Goal: Transaction & Acquisition: Purchase product/service

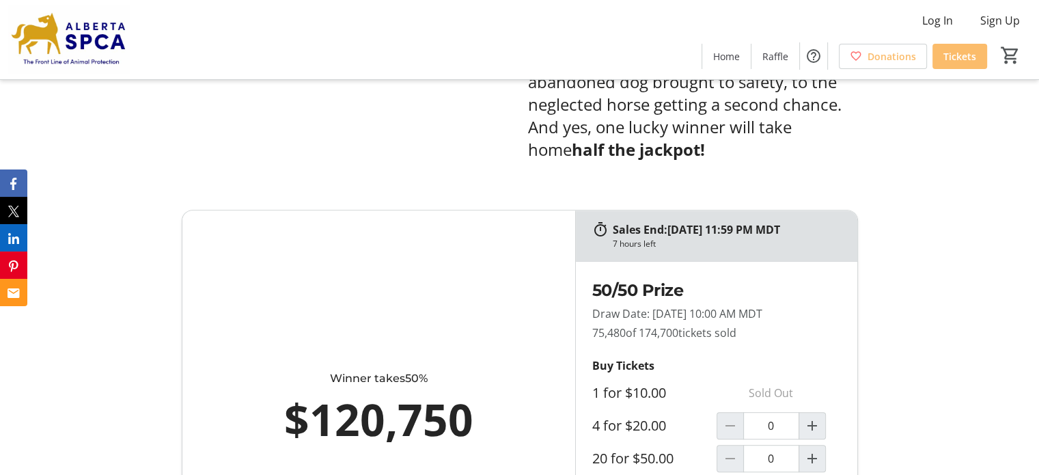
scroll to position [683, 0]
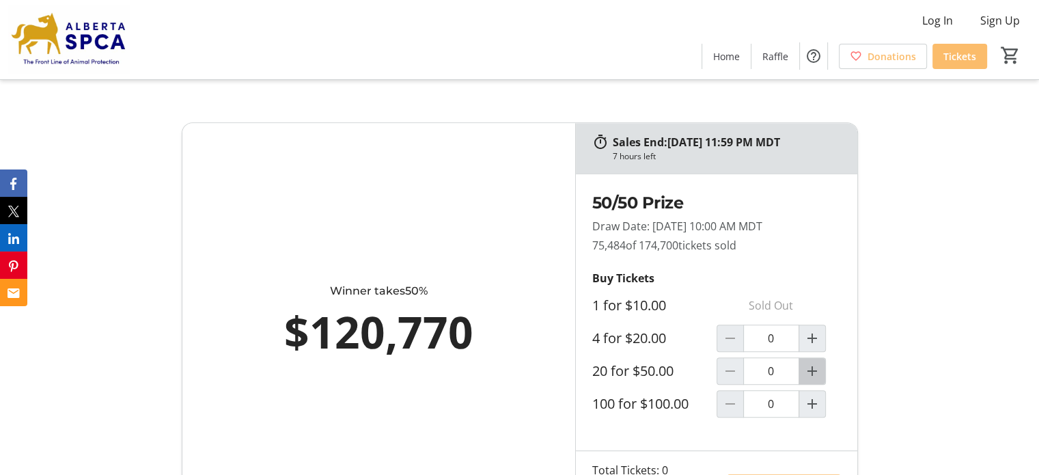
click at [816, 372] on mat-icon "Increment by one" at bounding box center [812, 371] width 16 height 16
type input "1"
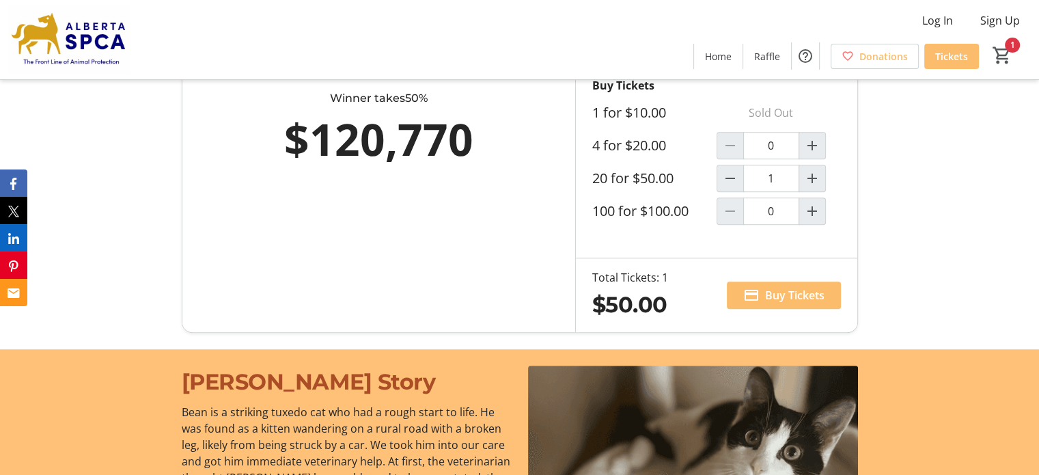
scroll to position [888, 0]
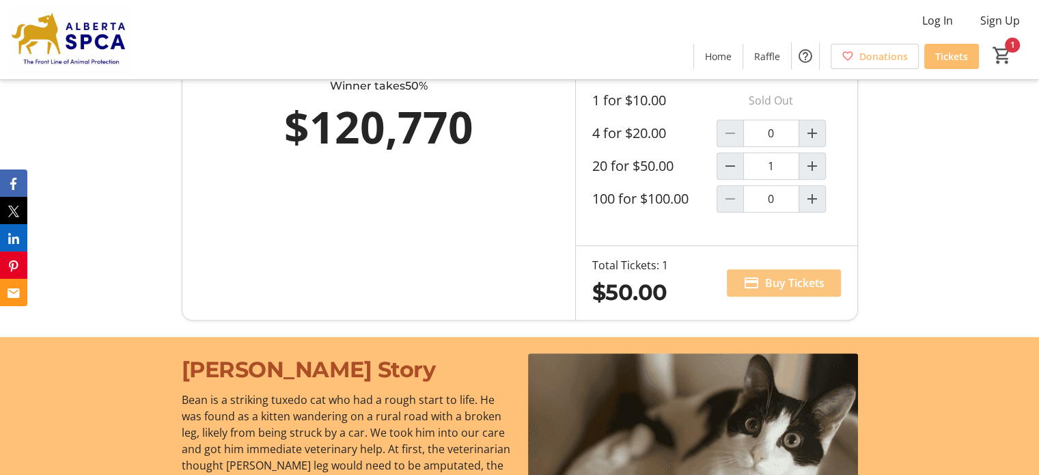
click at [788, 282] on span "Buy Tickets" at bounding box center [794, 283] width 59 height 16
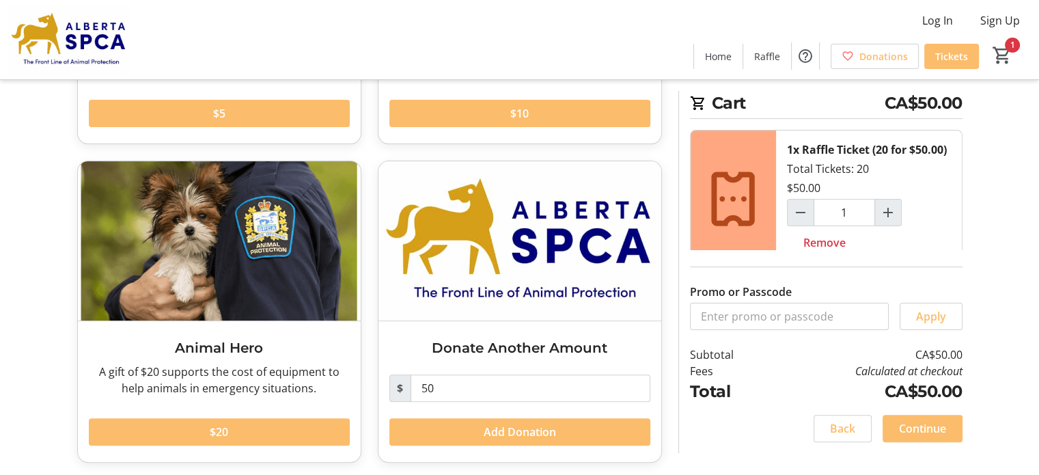
scroll to position [309, 0]
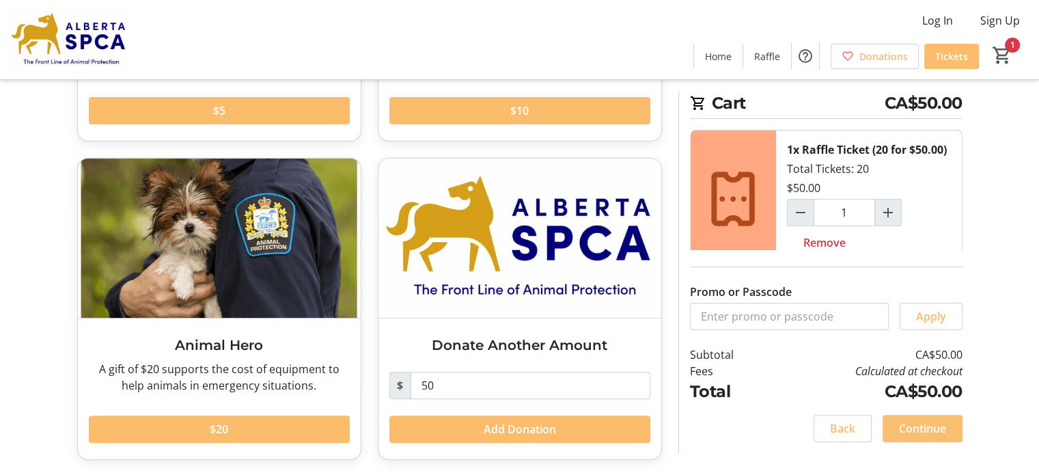
click at [915, 436] on span "Continue" at bounding box center [922, 428] width 47 height 16
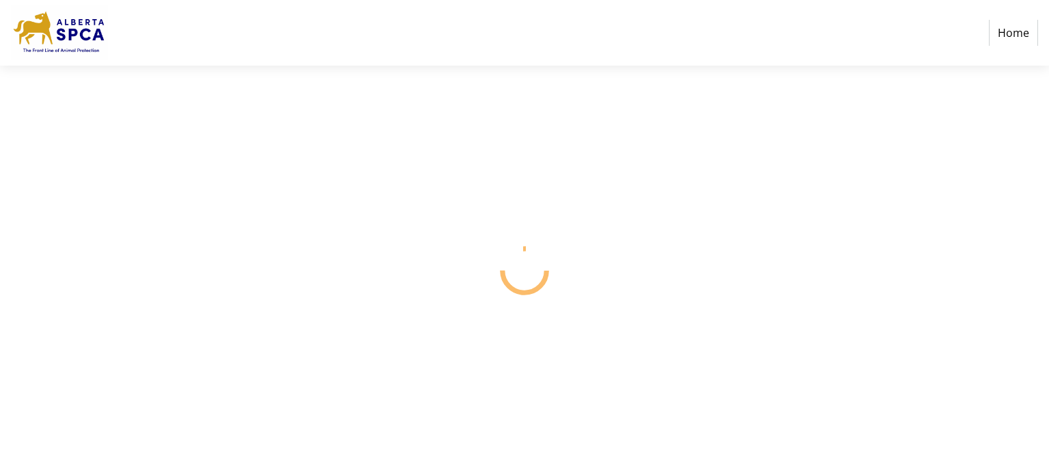
select select "CA"
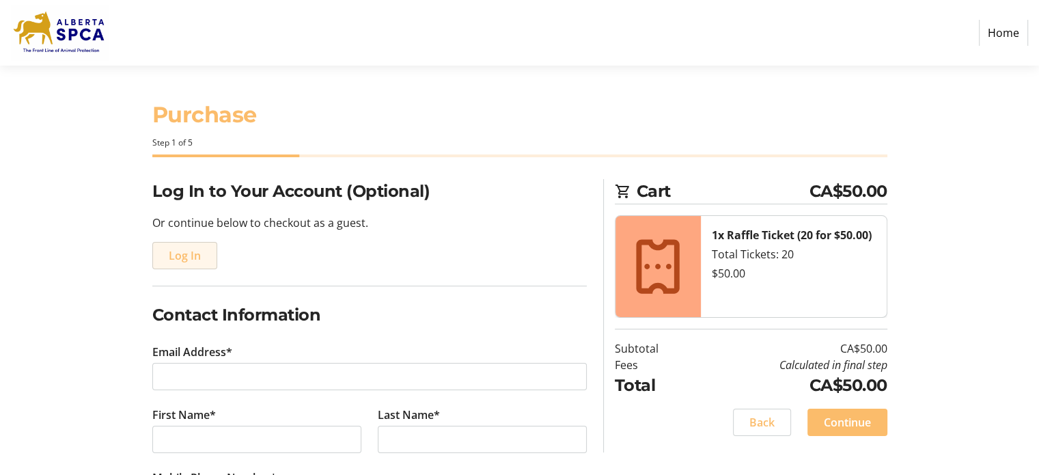
click at [190, 253] on span "Log In" at bounding box center [185, 255] width 32 height 16
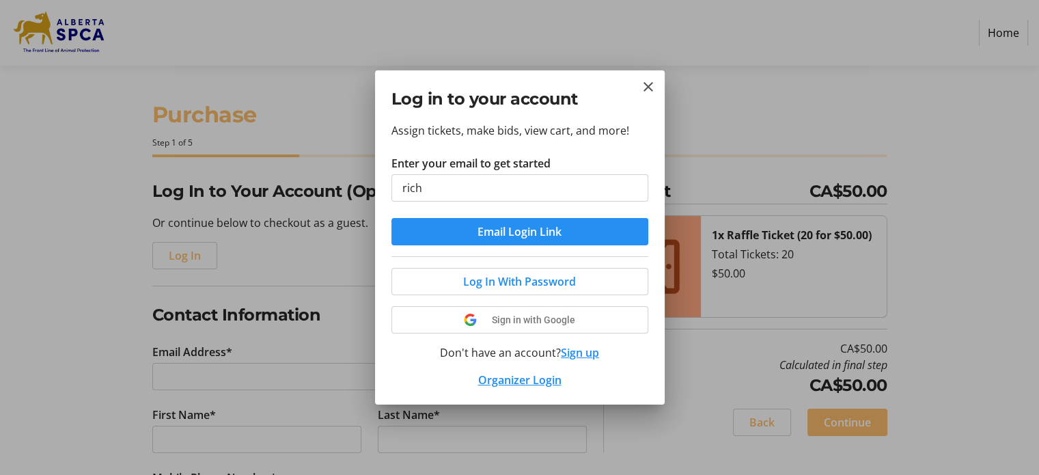
type input "[EMAIL_ADDRESS][DOMAIN_NAME]"
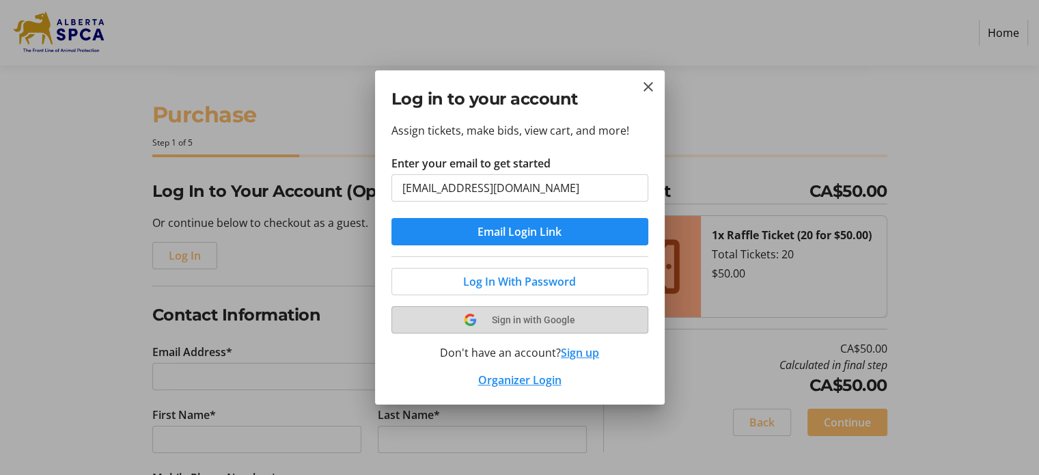
click at [530, 320] on span "Sign in with Google" at bounding box center [533, 319] width 83 height 11
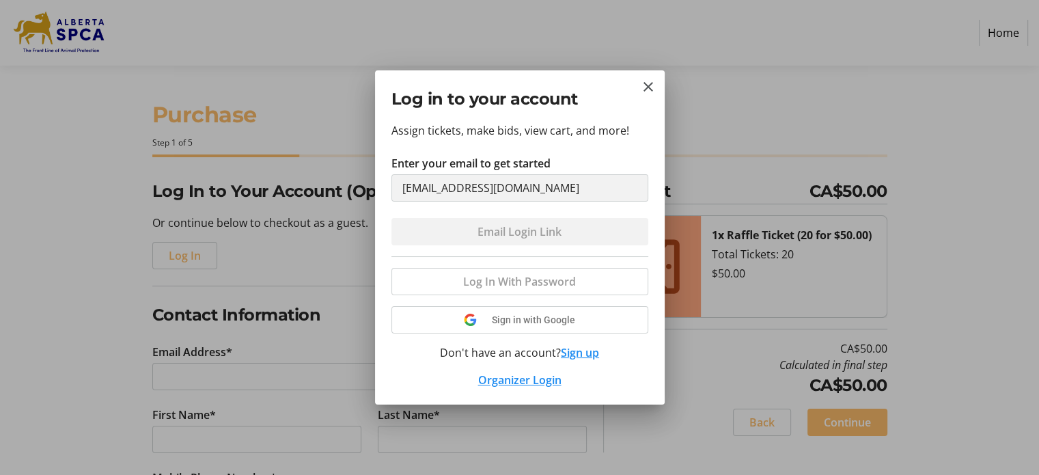
select select "CA"
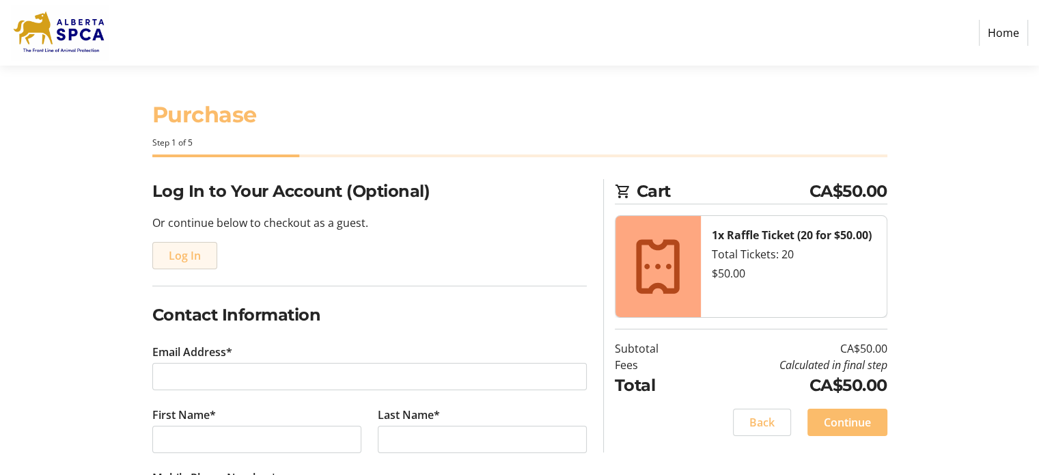
type input "[EMAIL_ADDRESS][DOMAIN_NAME]"
type input "Dicky"
type input "Do"
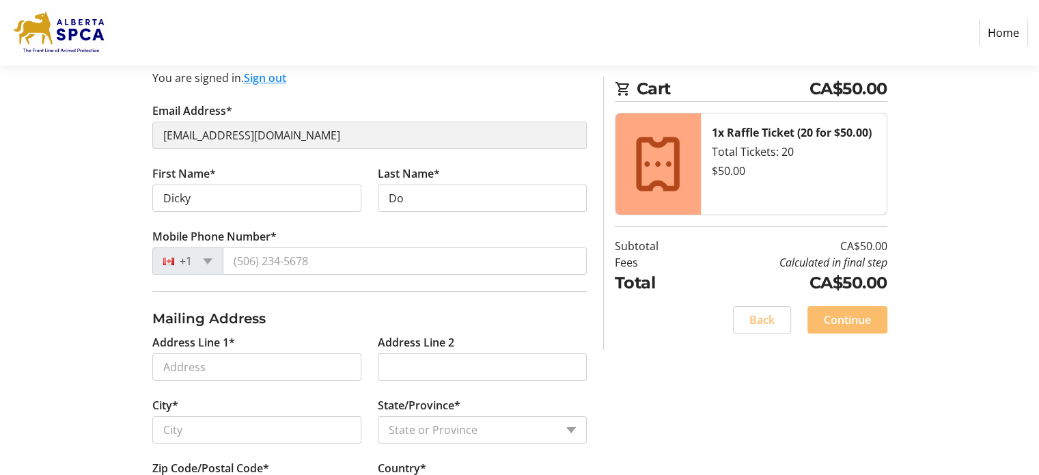
scroll to position [137, 0]
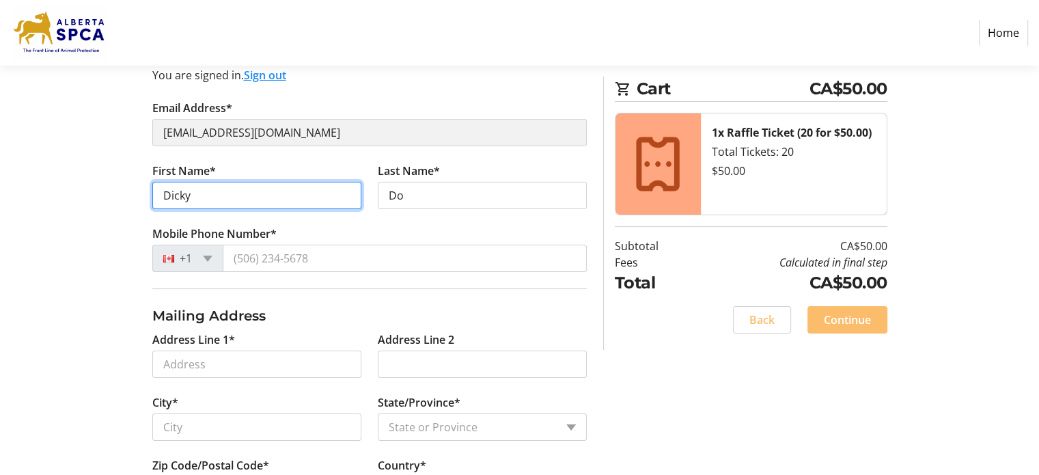
click at [202, 199] on input "Dicky" at bounding box center [256, 195] width 209 height 27
type input "D"
type input "[PERSON_NAME]"
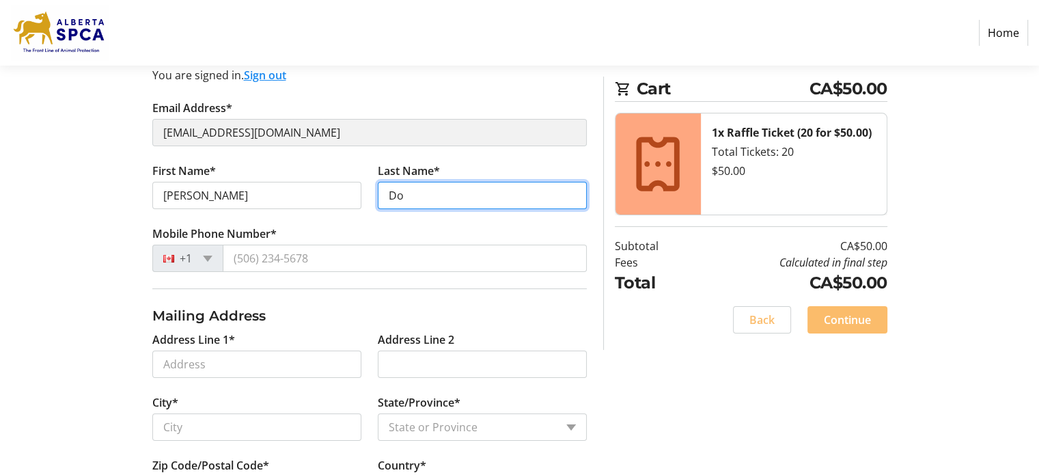
drag, startPoint x: 406, startPoint y: 203, endPoint x: 404, endPoint y: 195, distance: 8.3
click at [404, 195] on input "Do" at bounding box center [482, 195] width 209 height 27
type input "D"
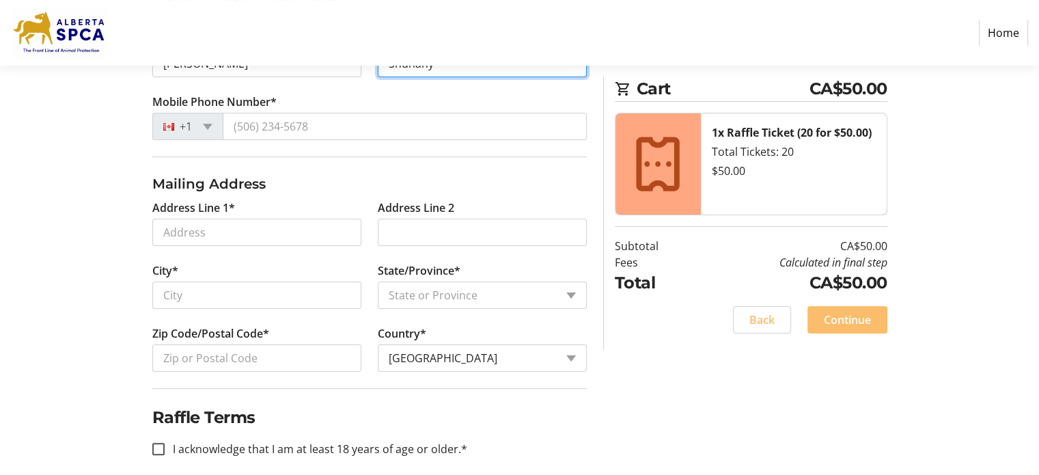
scroll to position [273, 0]
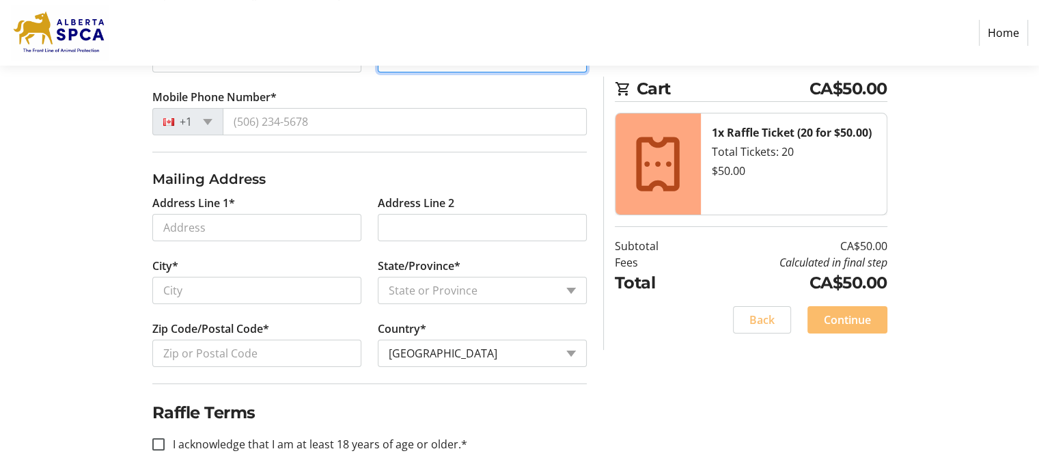
type input "Shuhany"
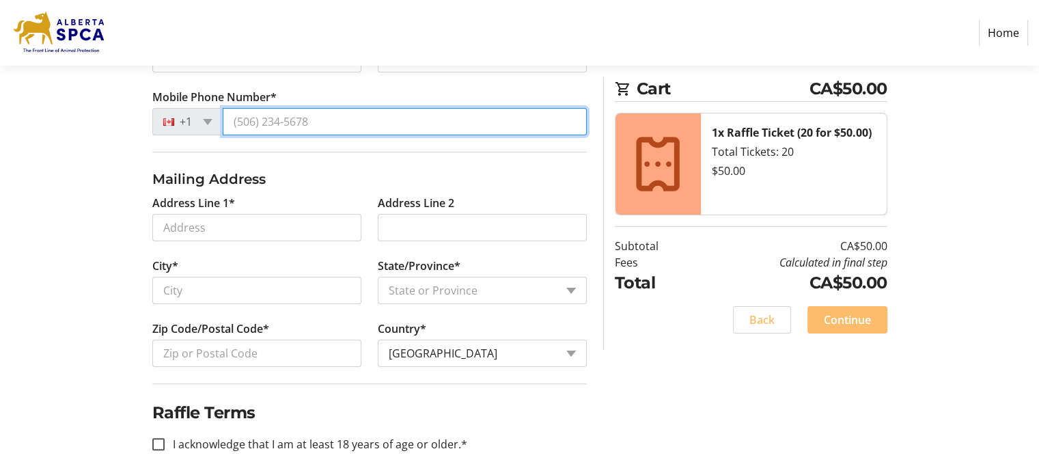
click at [263, 122] on input "Mobile Phone Number*" at bounding box center [405, 121] width 364 height 27
type input "[PHONE_NUMBER]"
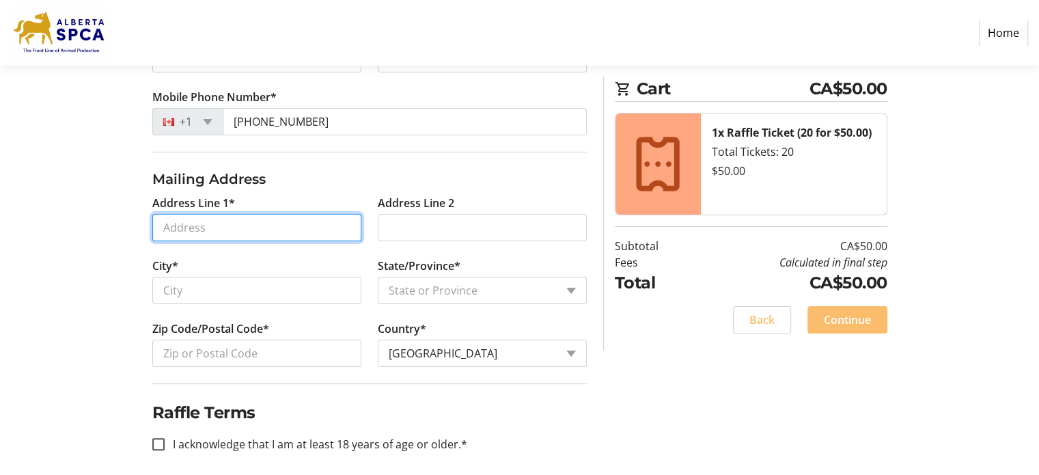
type input "[STREET_ADDRESS]"
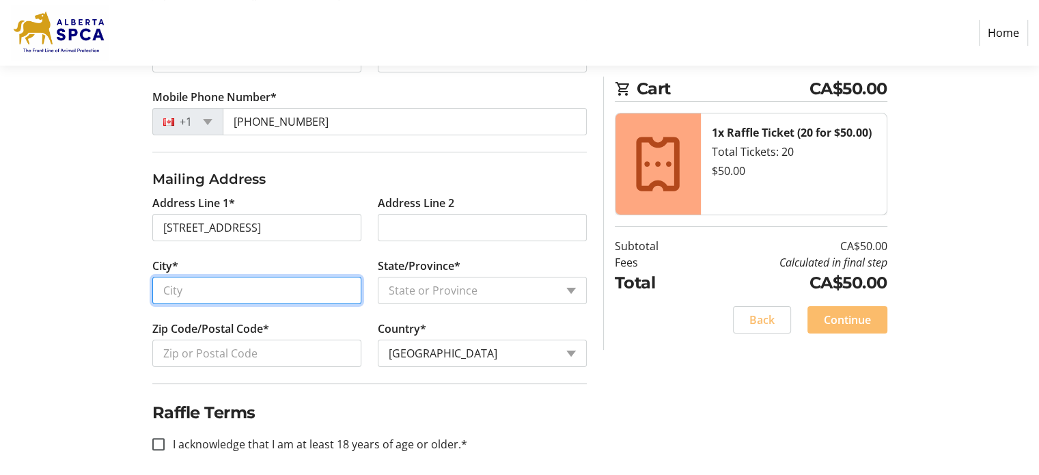
type input "[GEOGRAPHIC_DATA]"
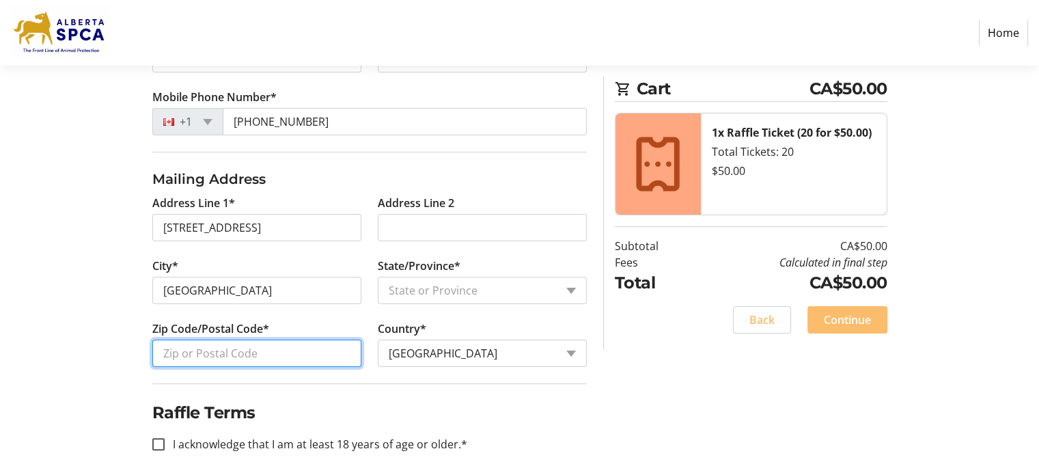
type input "92264"
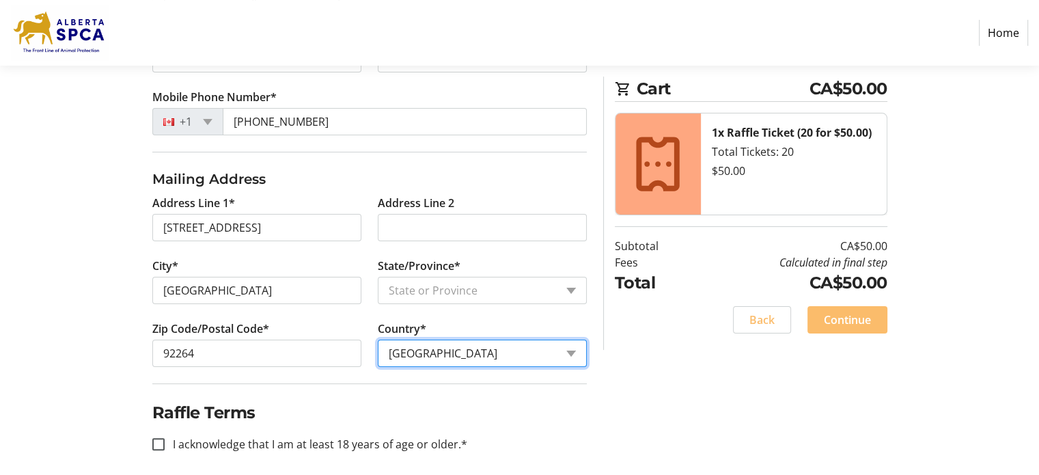
select select "US"
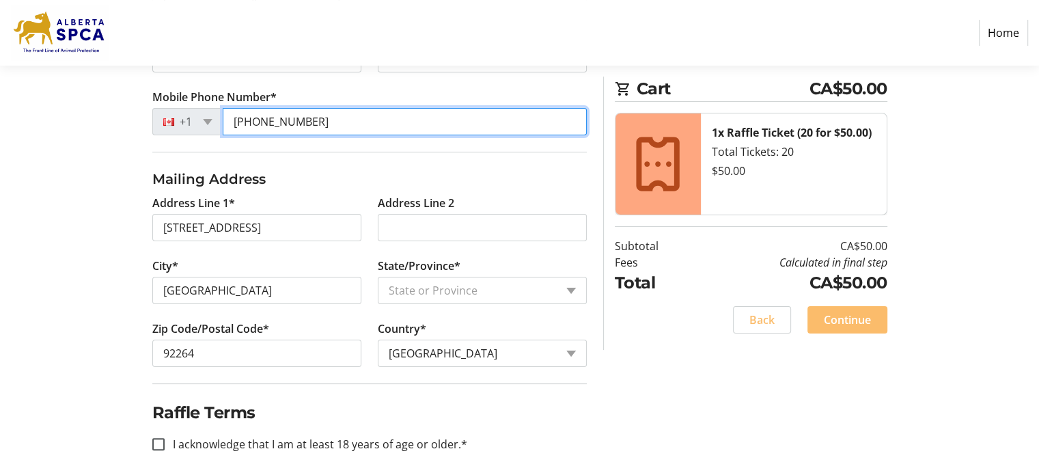
type input "[PHONE_NUMBER]"
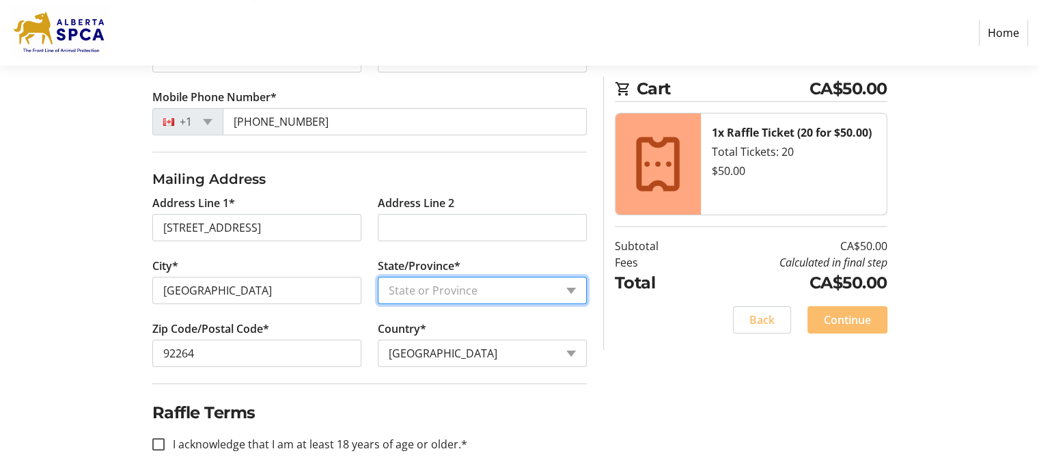
select select "CA"
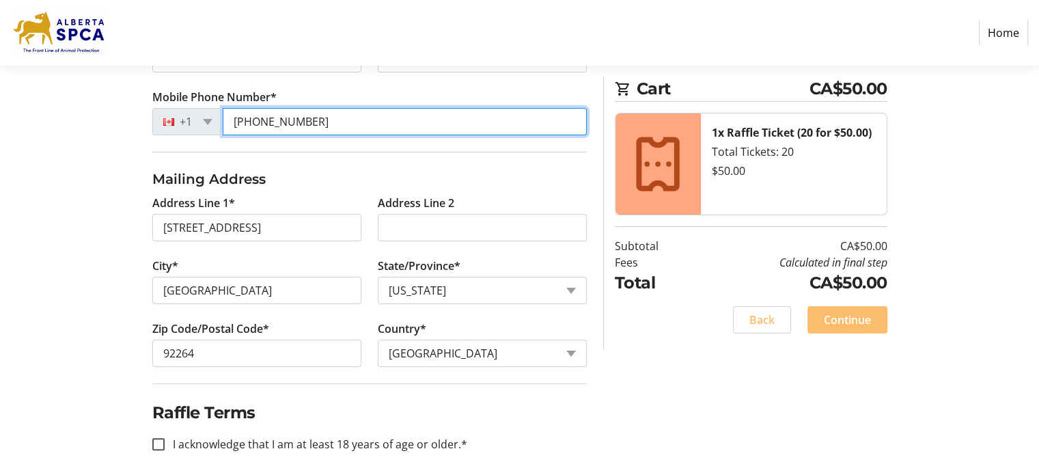
type input "[PHONE_NUMBER]"
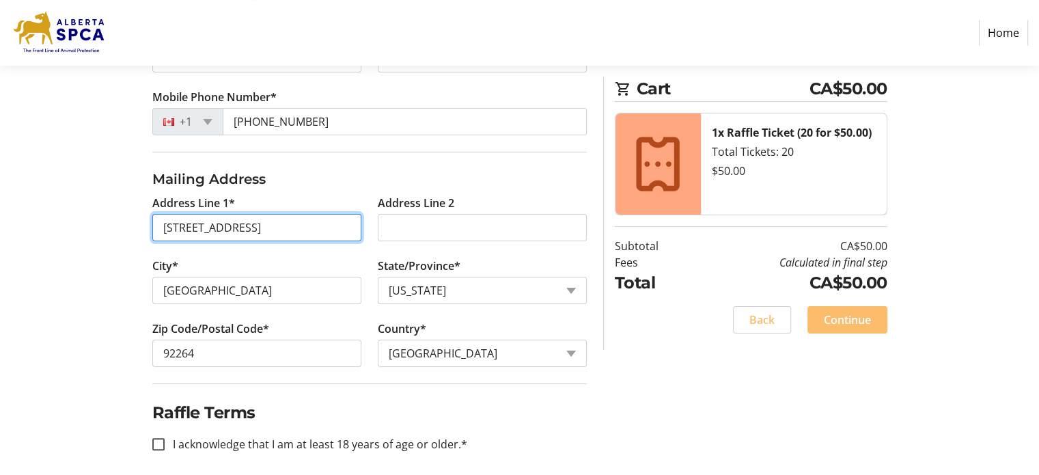
click at [291, 231] on input "[STREET_ADDRESS]" at bounding box center [256, 227] width 209 height 27
type input "[STREET_ADDRESS][PERSON_NAME]"
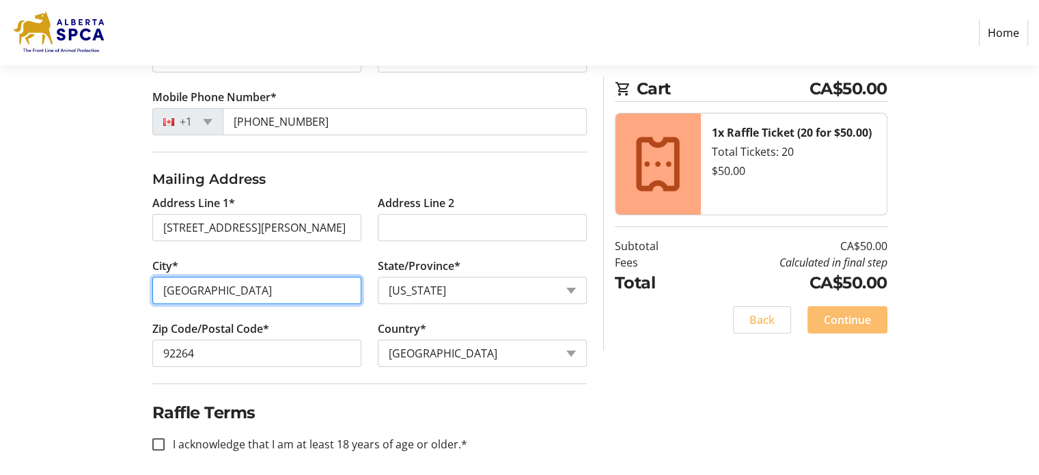
click at [260, 291] on input "[GEOGRAPHIC_DATA]" at bounding box center [256, 290] width 209 height 27
type input "[GEOGRAPHIC_DATA]"
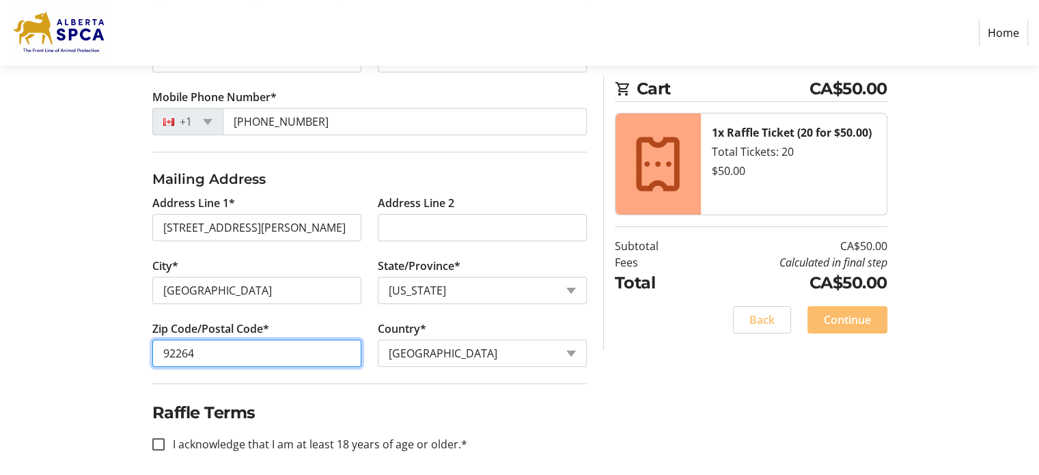
click at [240, 350] on input "92264" at bounding box center [256, 353] width 209 height 27
type input "T6M 1G1"
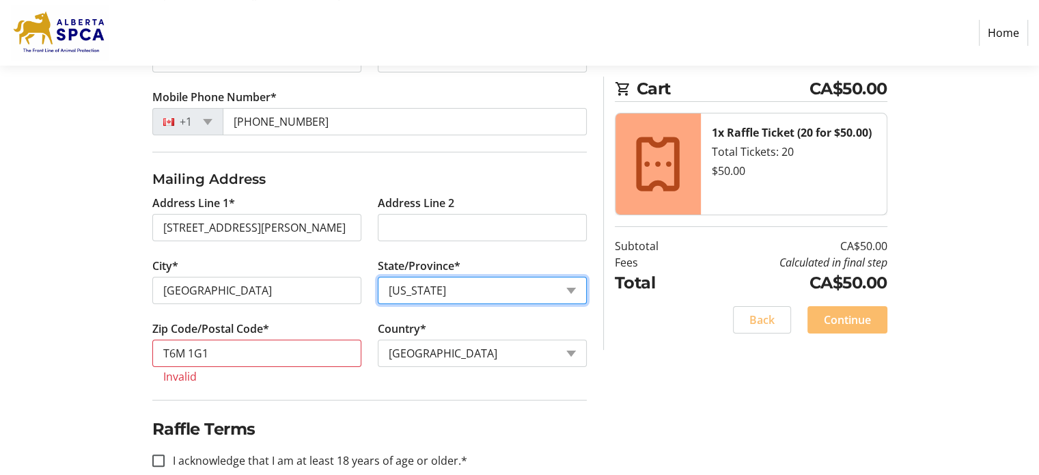
click at [454, 294] on select "State or Province State or [GEOGRAPHIC_DATA][US_STATE][GEOGRAPHIC_DATA] [US_STA…" at bounding box center [482, 290] width 209 height 27
click at [470, 300] on select "State or Province State or [GEOGRAPHIC_DATA][US_STATE][GEOGRAPHIC_DATA] [US_STA…" at bounding box center [482, 290] width 209 height 27
click at [443, 290] on select "State or Province State or [GEOGRAPHIC_DATA][US_STATE][GEOGRAPHIC_DATA] [US_STA…" at bounding box center [482, 290] width 209 height 27
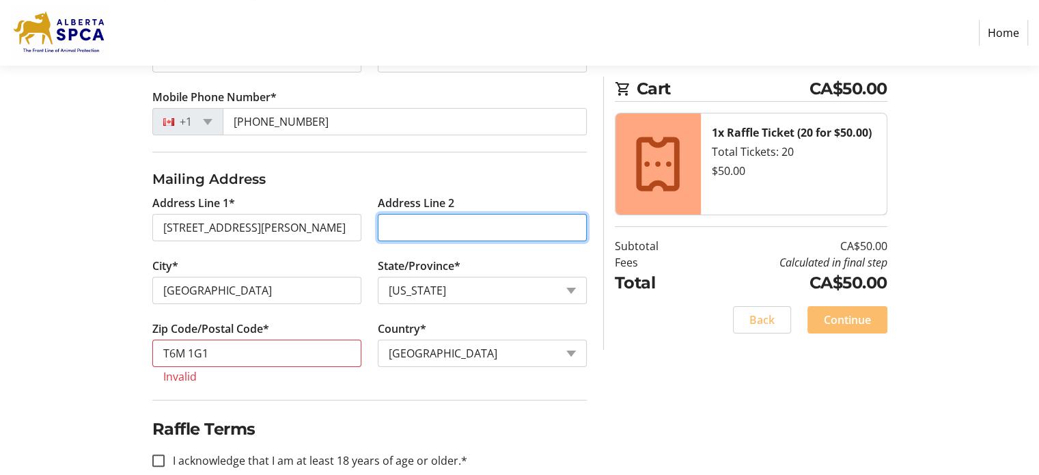
click at [449, 221] on input "Address Line 2" at bounding box center [482, 227] width 209 height 27
type input "36"
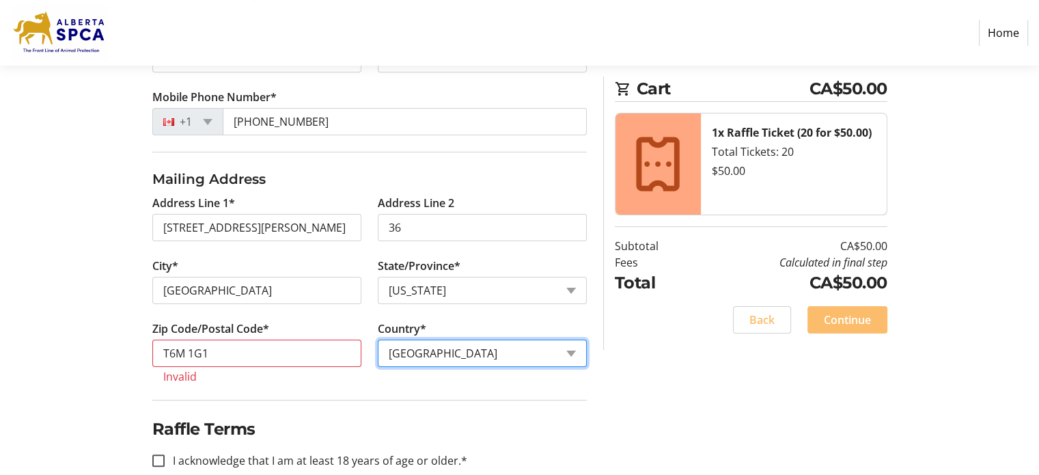
click at [425, 351] on select "Country Country [GEOGRAPHIC_DATA] [GEOGRAPHIC_DATA] [GEOGRAPHIC_DATA] [GEOGRAPH…" at bounding box center [482, 353] width 209 height 27
select select "CA"
click at [378, 355] on select "Country Country [GEOGRAPHIC_DATA] [GEOGRAPHIC_DATA] [GEOGRAPHIC_DATA] [GEOGRAPH…" at bounding box center [482, 353] width 209 height 27
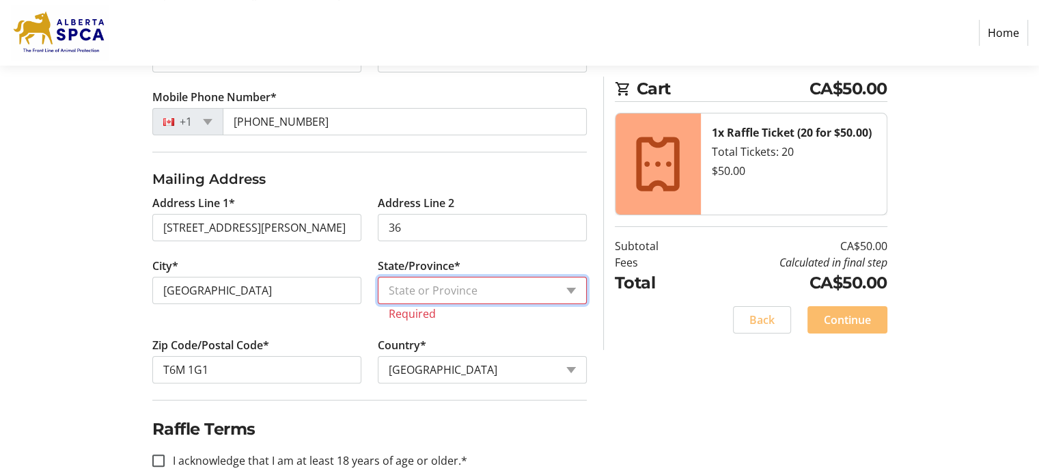
click at [568, 290] on select "State or Province State or Province [GEOGRAPHIC_DATA] [GEOGRAPHIC_DATA] [GEOGRA…" at bounding box center [482, 290] width 209 height 27
select select "AB"
click at [378, 277] on select "State or Province State or Province [GEOGRAPHIC_DATA] [GEOGRAPHIC_DATA] [GEOGRA…" at bounding box center [482, 290] width 209 height 27
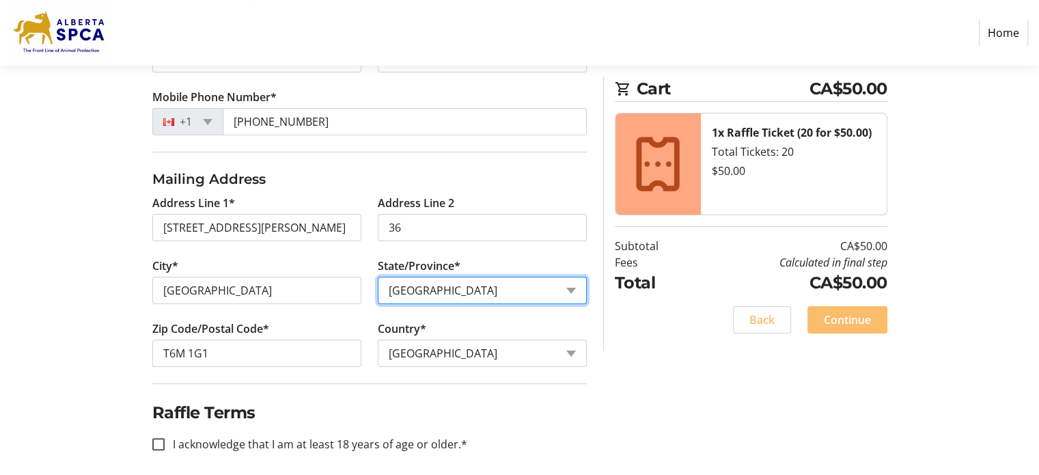
scroll to position [281, 0]
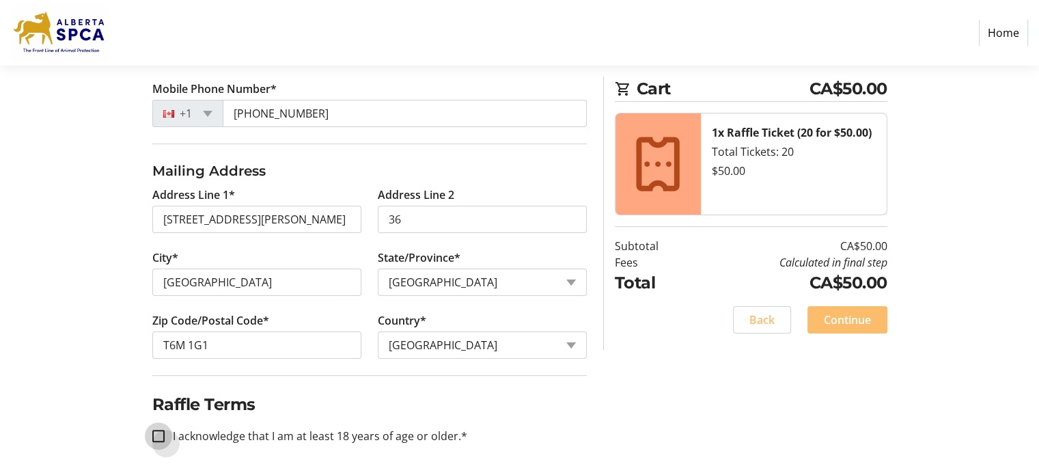
click at [156, 430] on input "I acknowledge that I am at least 18 years of age or older.*" at bounding box center [158, 436] width 12 height 12
checkbox input "true"
click at [848, 320] on span "Continue" at bounding box center [847, 319] width 47 height 16
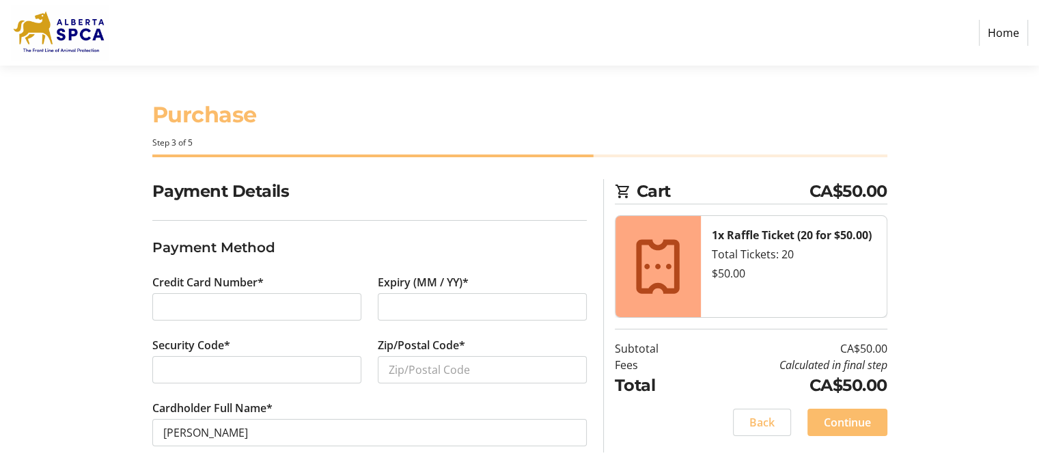
click at [174, 297] on div at bounding box center [256, 306] width 209 height 27
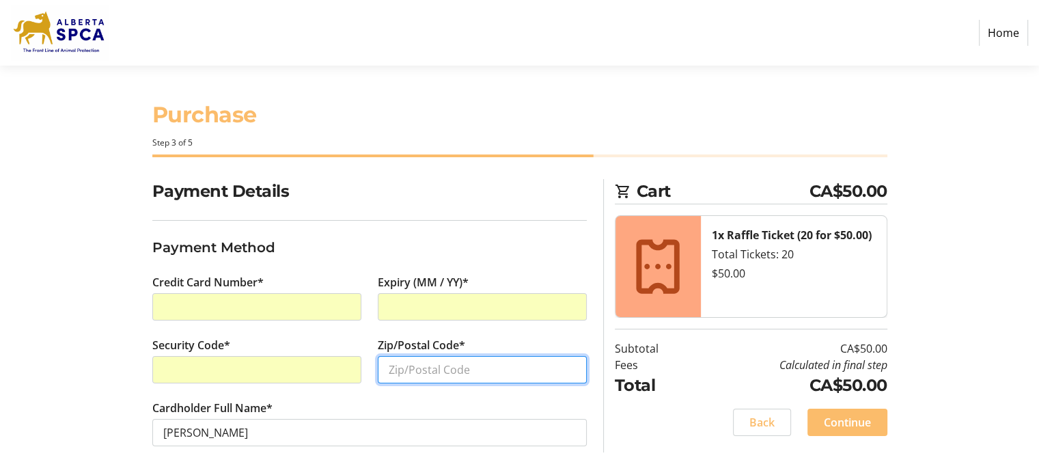
click at [404, 370] on input "Zip/Postal Code*" at bounding box center [482, 369] width 209 height 27
type input "t6m1g1"
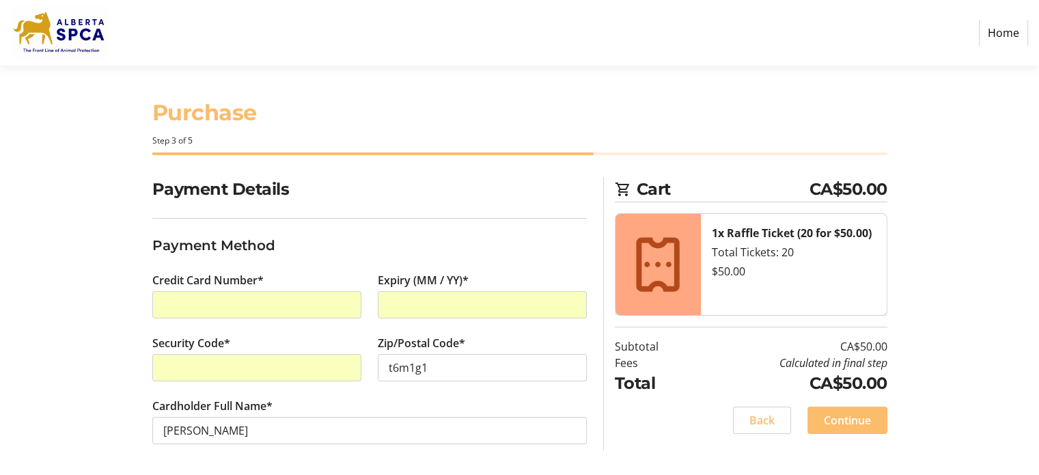
scroll to position [3, 0]
click at [864, 421] on span "Continue" at bounding box center [847, 419] width 47 height 16
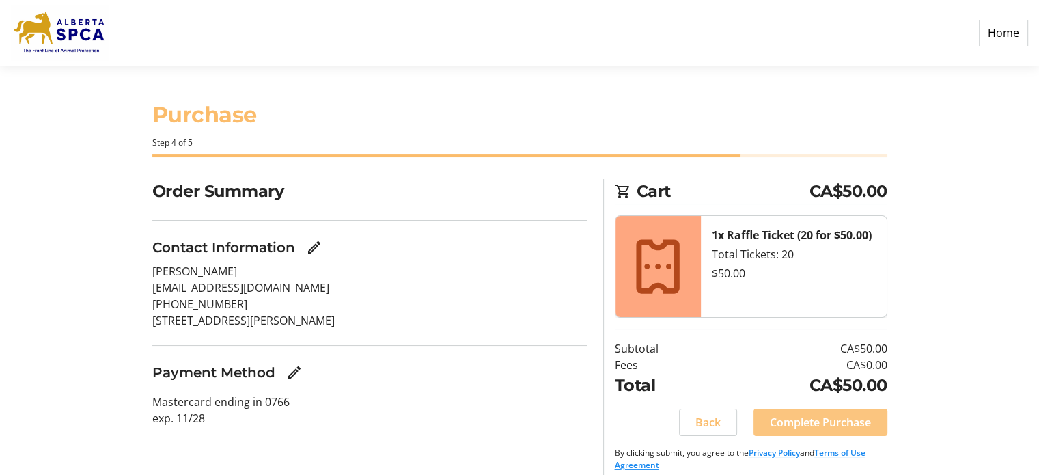
click at [820, 425] on span "Complete Purchase" at bounding box center [820, 422] width 101 height 16
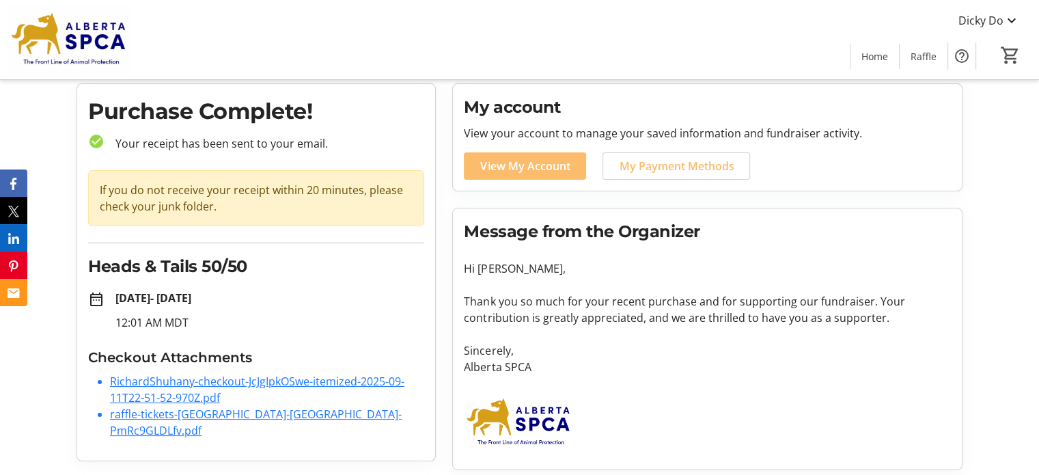
scroll to position [46, 0]
